Goal: Task Accomplishment & Management: Manage account settings

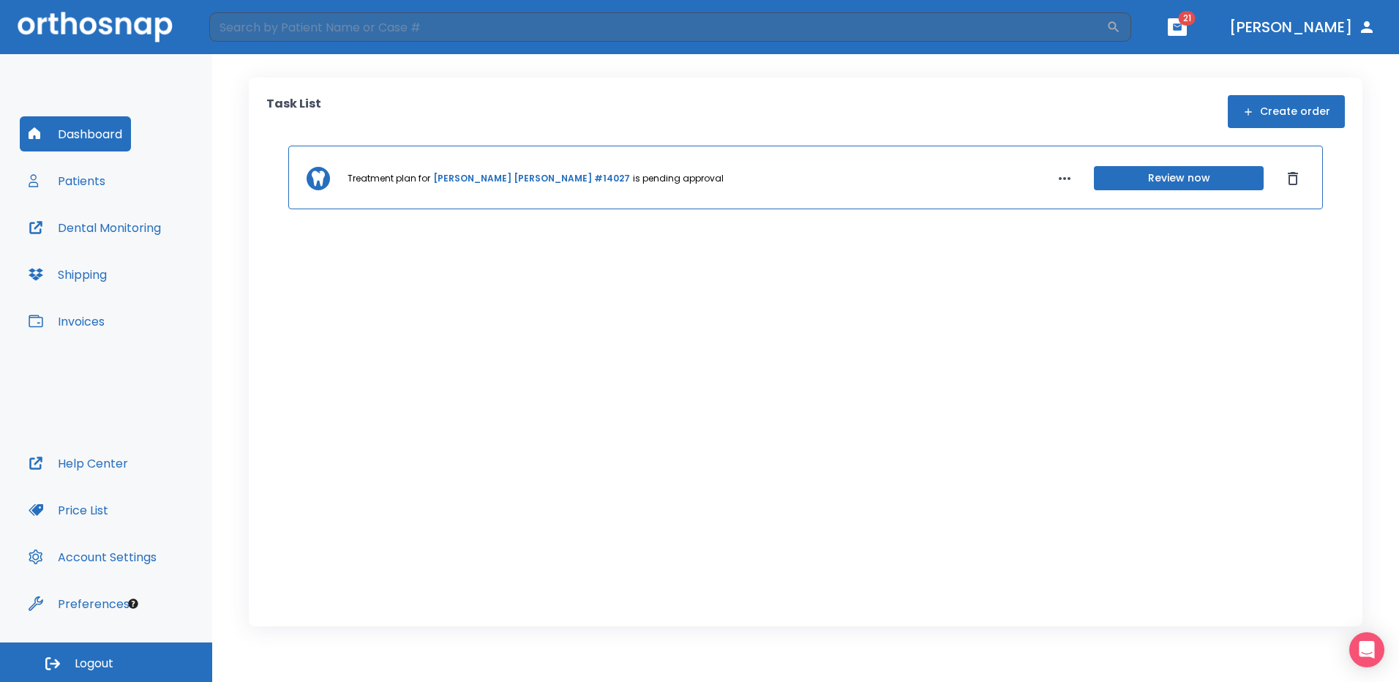
click at [1194, 175] on button "Review now" at bounding box center [1179, 178] width 170 height 24
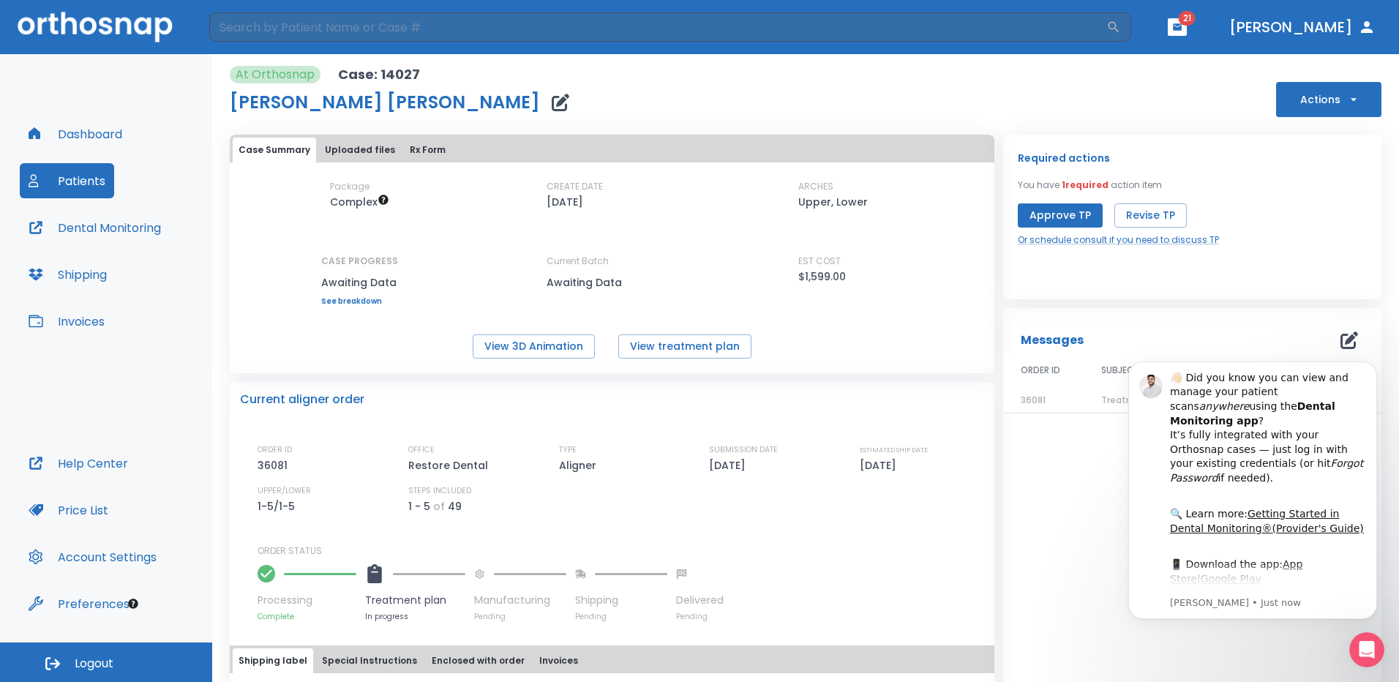
click at [1061, 213] on button "Approve TP" at bounding box center [1060, 215] width 85 height 24
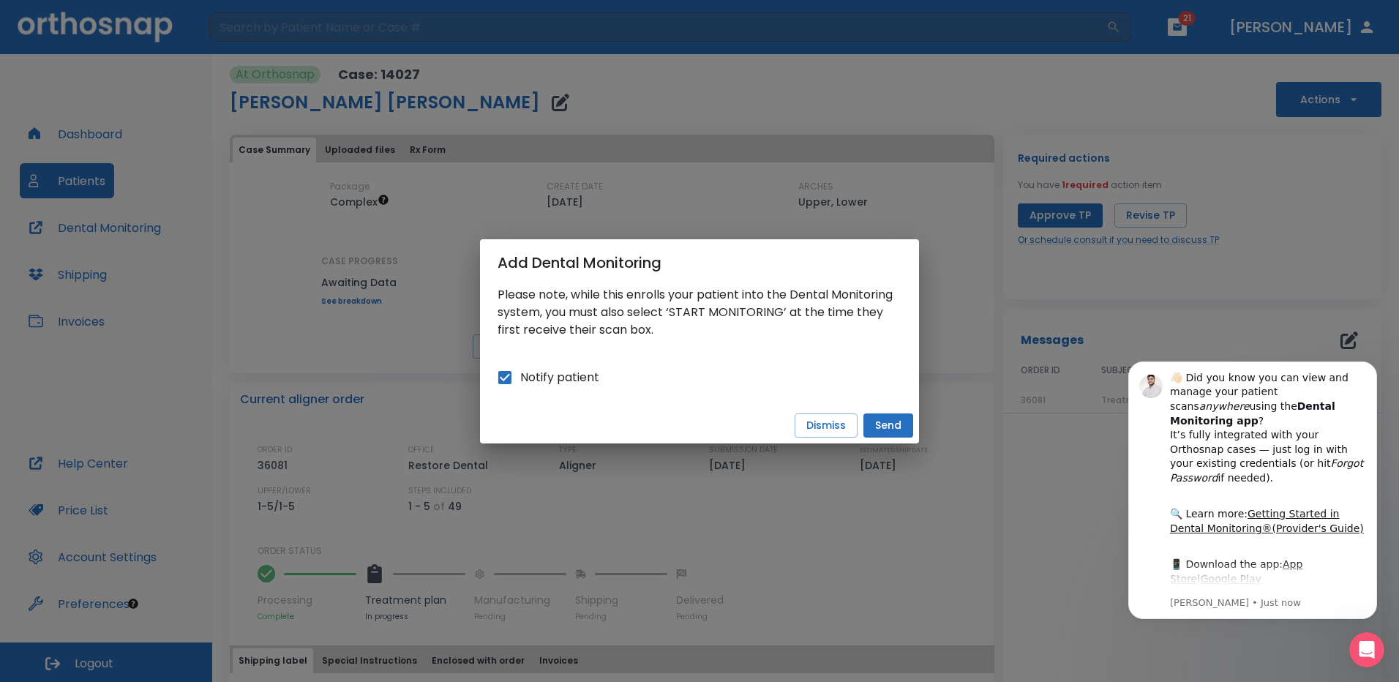
click at [499, 382] on input "Notify patient" at bounding box center [505, 377] width 31 height 31
checkbox input "false"
click at [880, 433] on button "Send" at bounding box center [889, 426] width 50 height 24
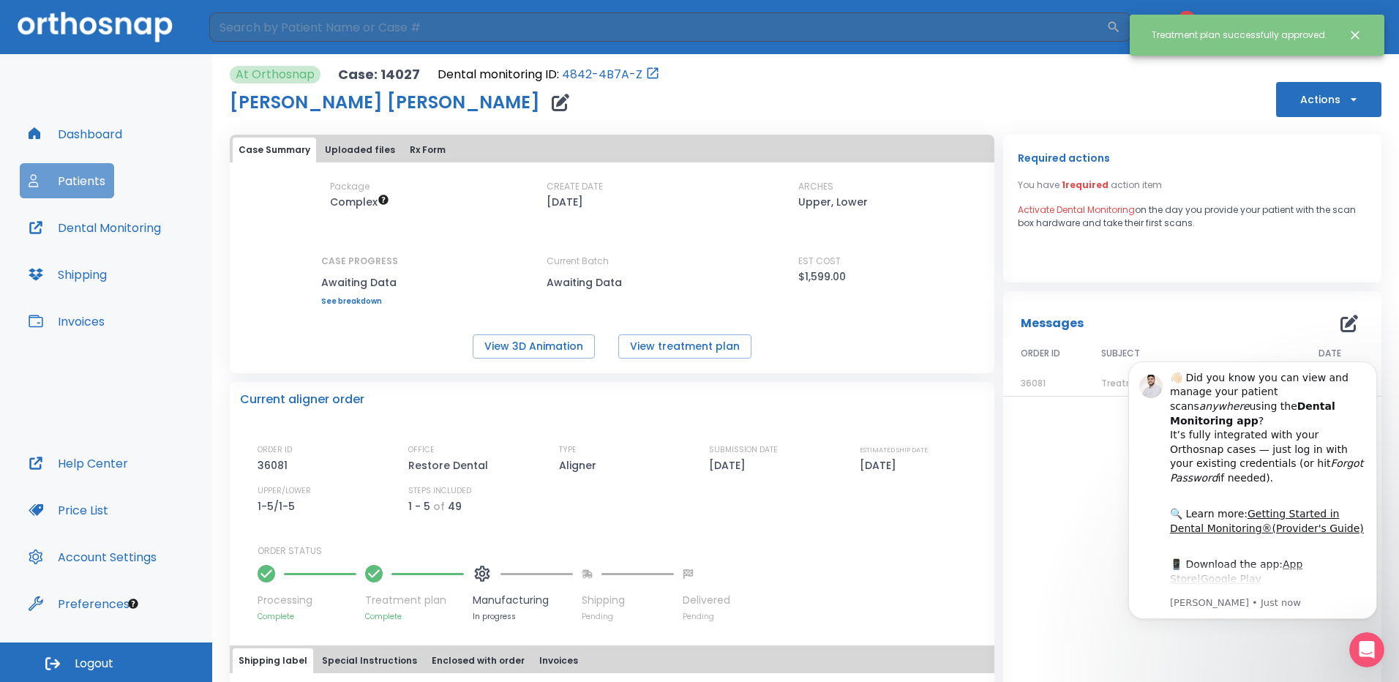
click at [91, 182] on button "Patients" at bounding box center [67, 180] width 94 height 35
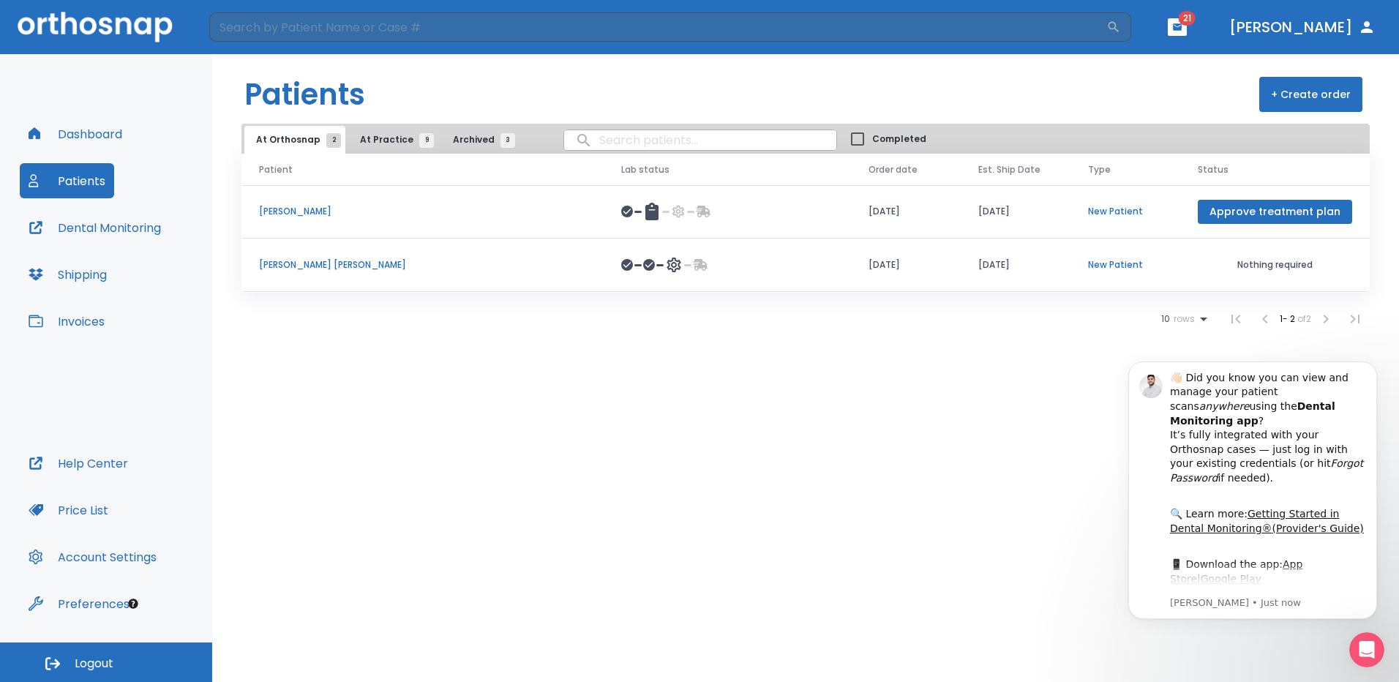
click at [389, 146] on button "At Practice 9" at bounding box center [393, 140] width 90 height 28
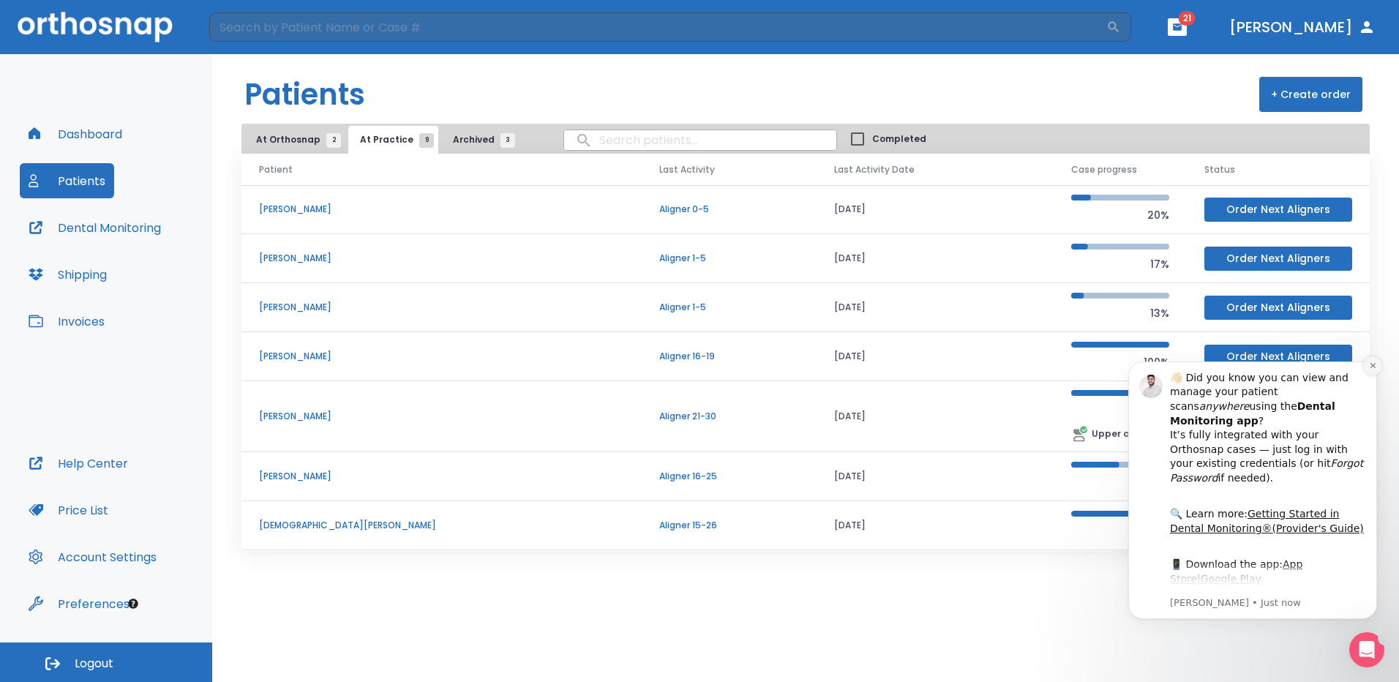
click at [1374, 369] on icon "Dismiss notification" at bounding box center [1373, 366] width 8 height 8
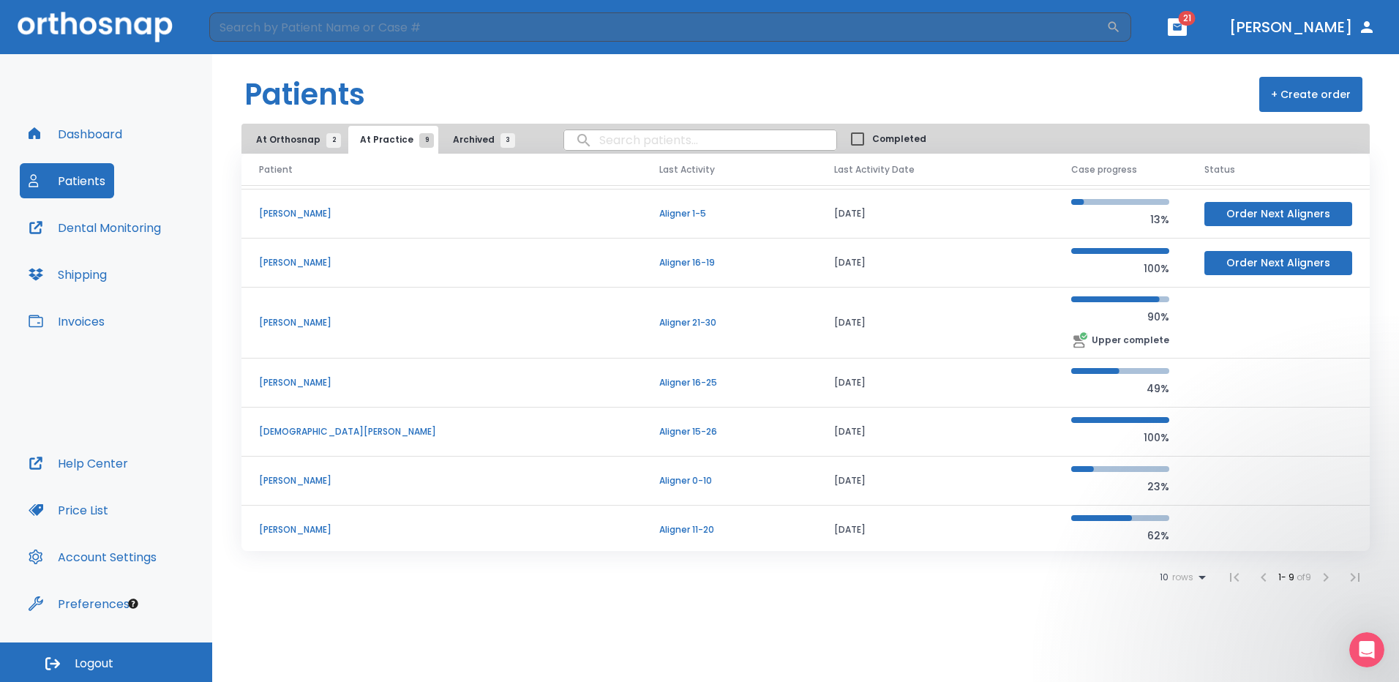
scroll to position [98, 0]
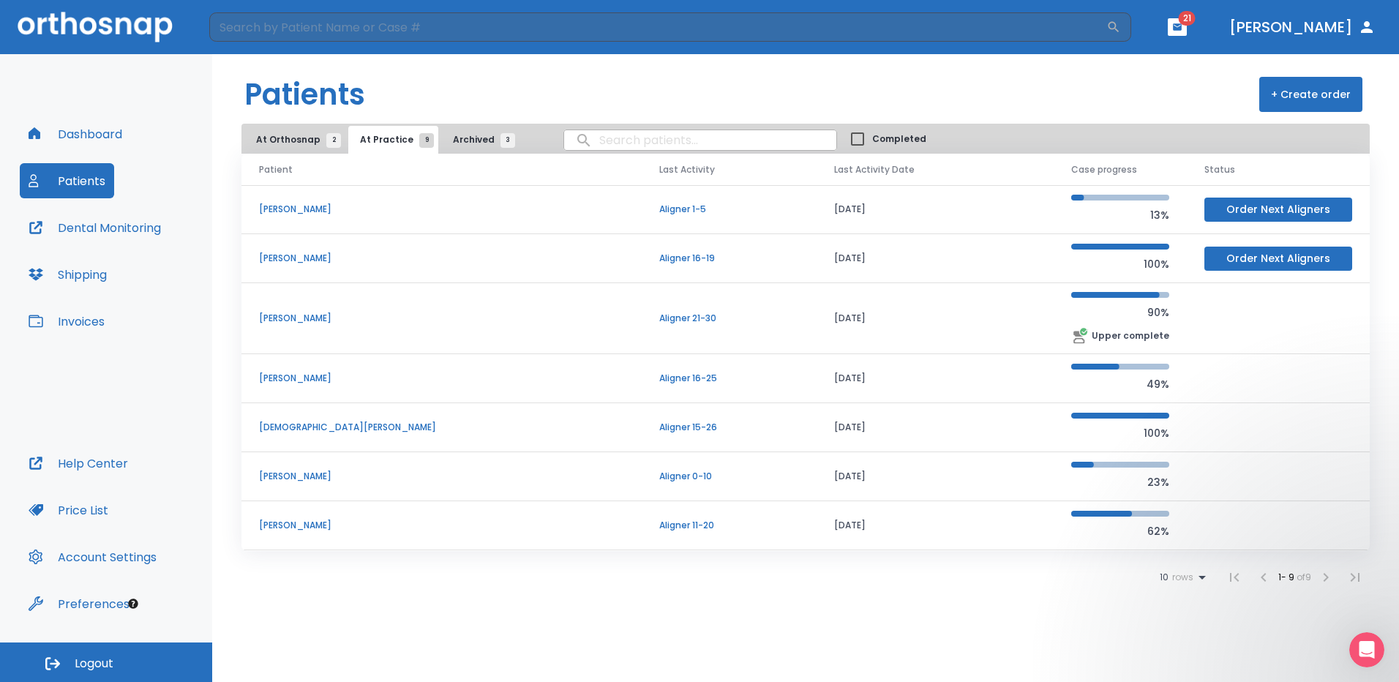
click at [323, 378] on p "[PERSON_NAME]" at bounding box center [441, 378] width 365 height 13
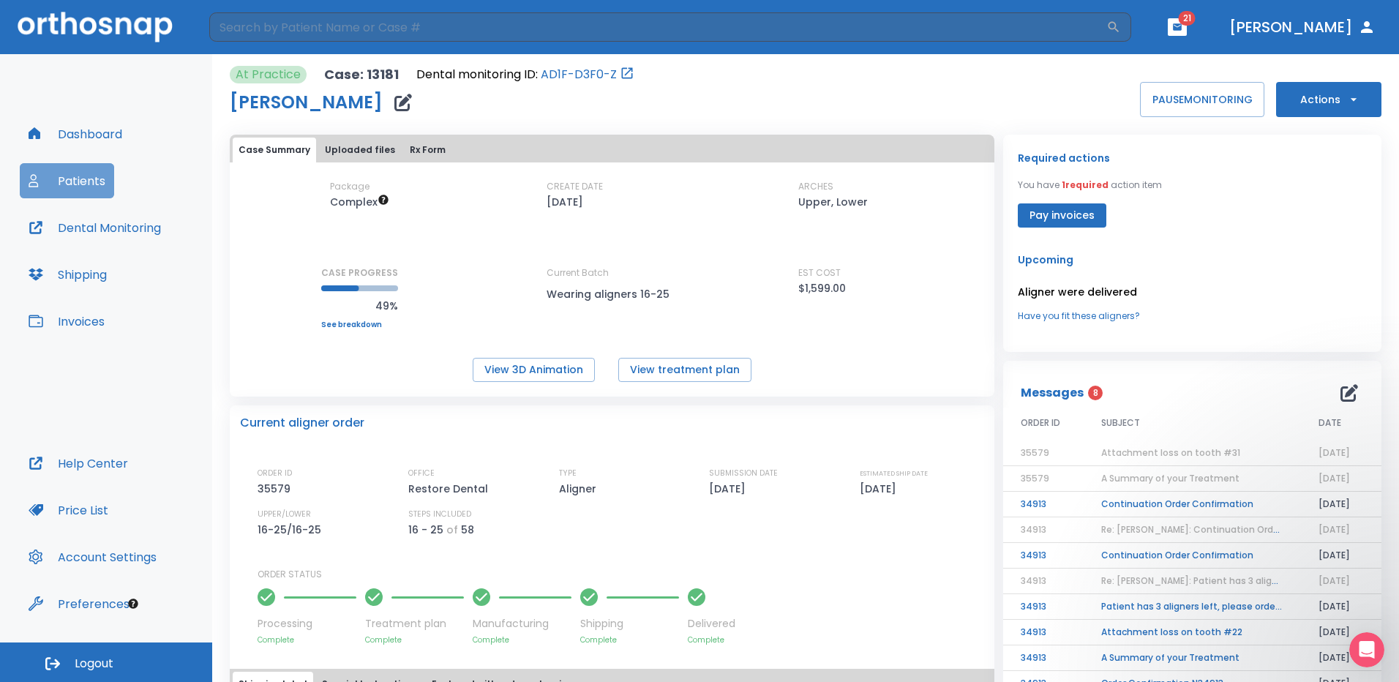
click at [81, 184] on button "Patients" at bounding box center [67, 180] width 94 height 35
